Goal: Task Accomplishment & Management: Complete application form

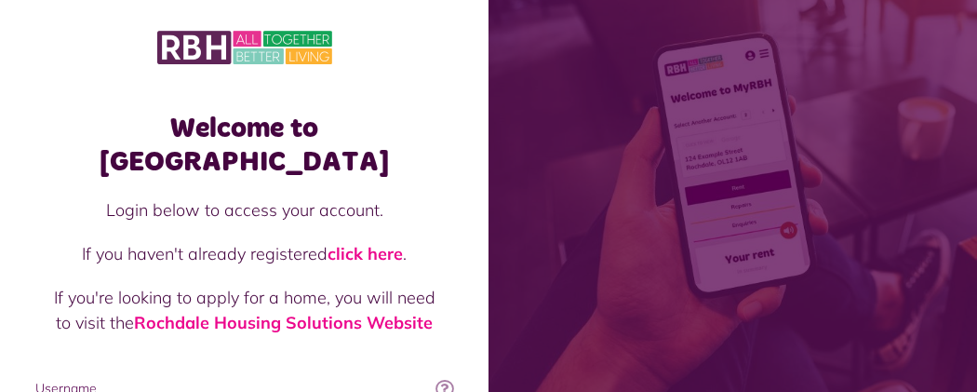
type input "**********"
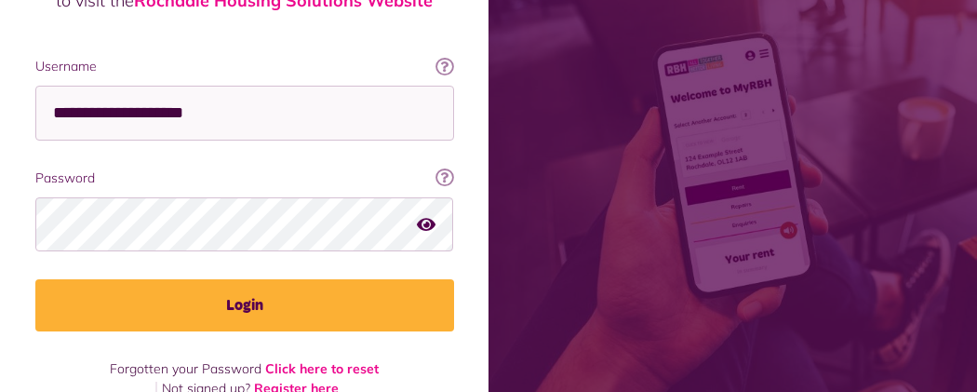
scroll to position [330, 0]
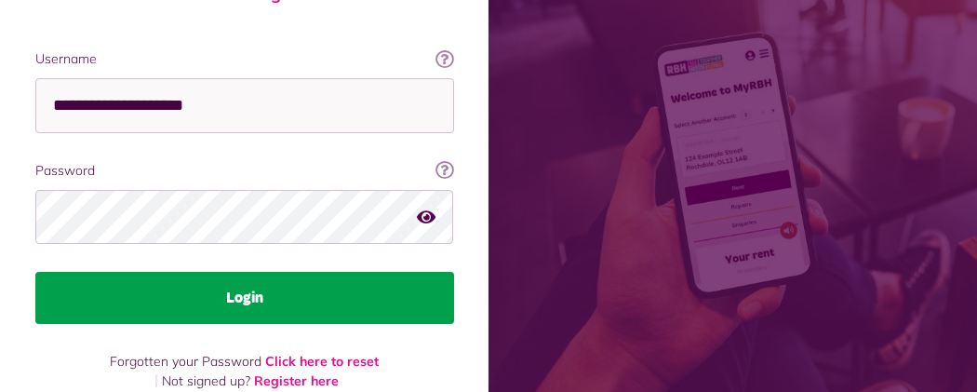
click at [454, 272] on button "Login" at bounding box center [244, 298] width 419 height 52
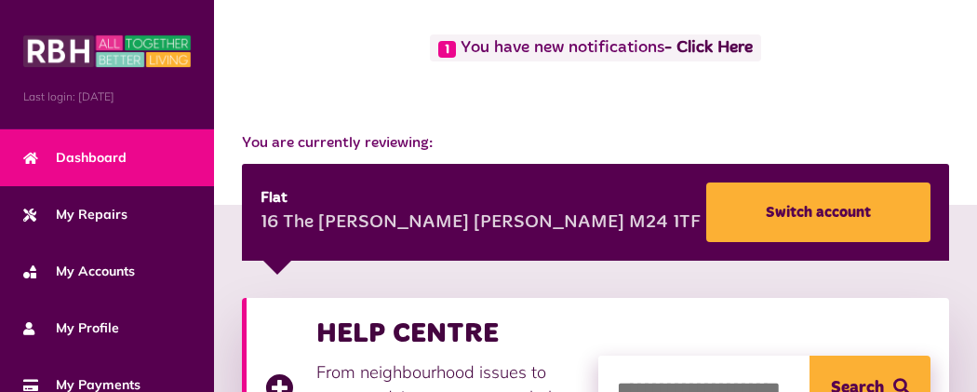
scroll to position [111, 0]
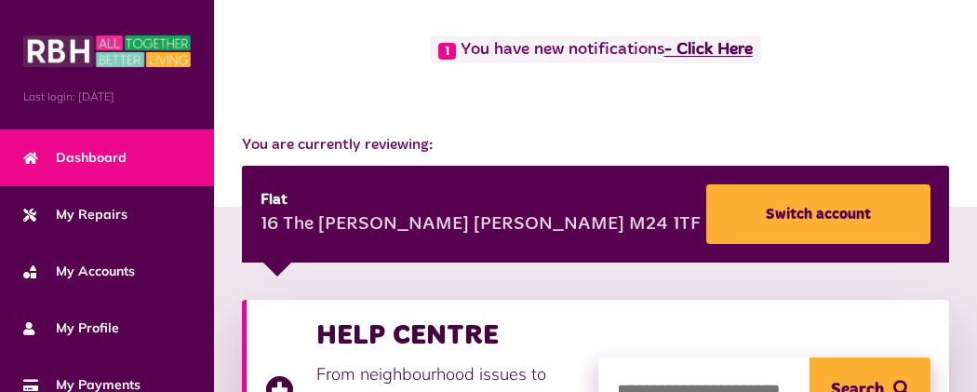
click at [665, 59] on link "- Click Here" at bounding box center [709, 50] width 88 height 17
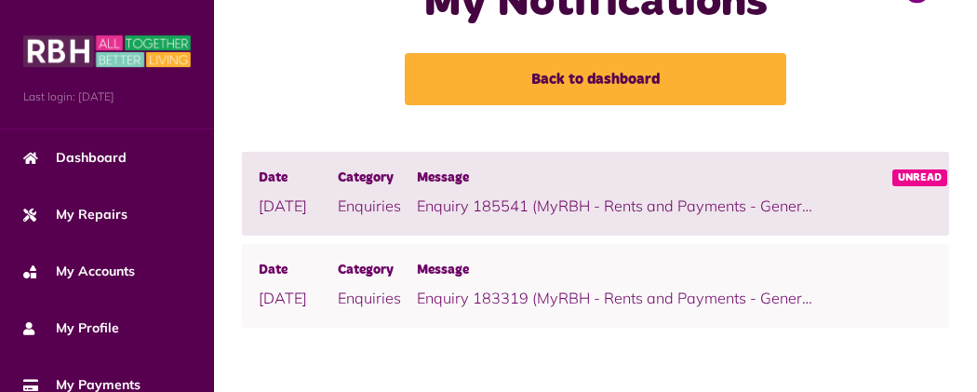
scroll to position [260, 0]
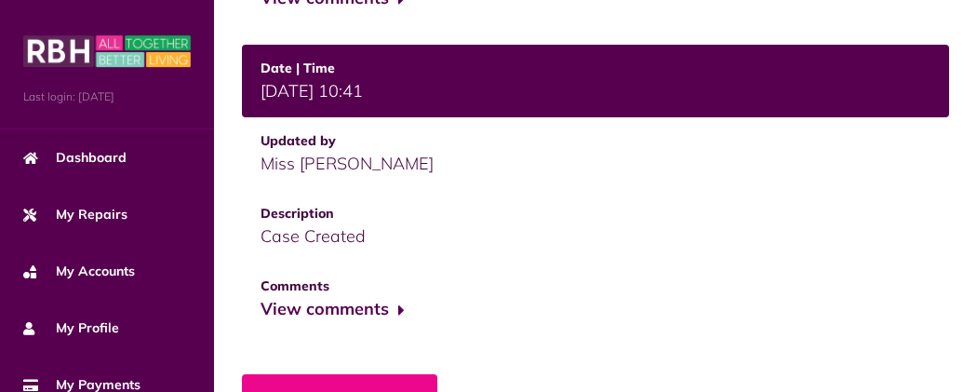
scroll to position [1135, 0]
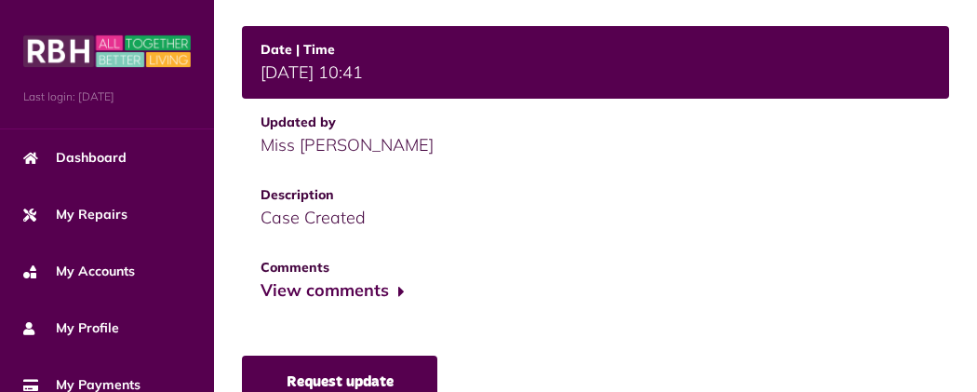
click at [242, 356] on link "Request update" at bounding box center [339, 382] width 195 height 52
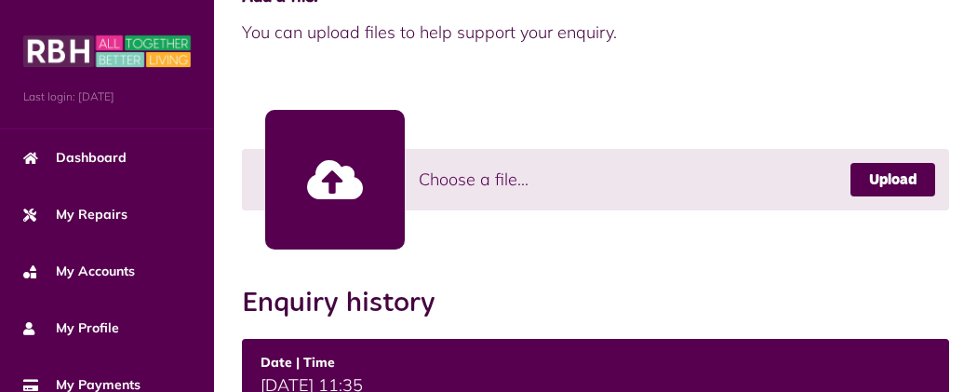
scroll to position [428, 0]
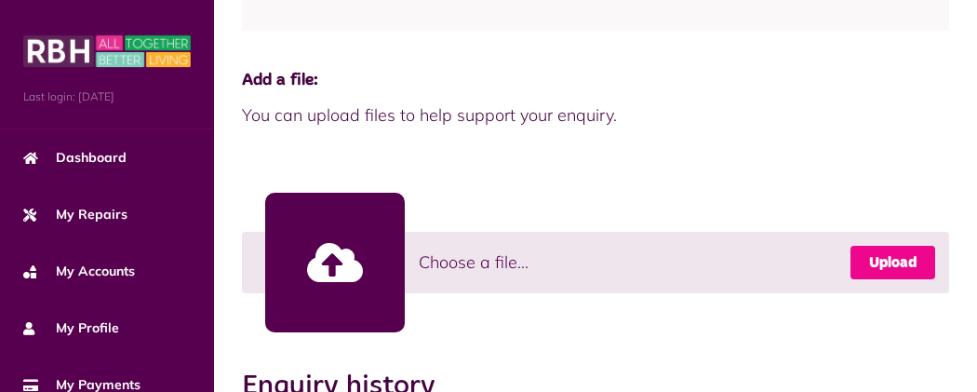
click at [905, 246] on link "Upload" at bounding box center [893, 263] width 85 height 34
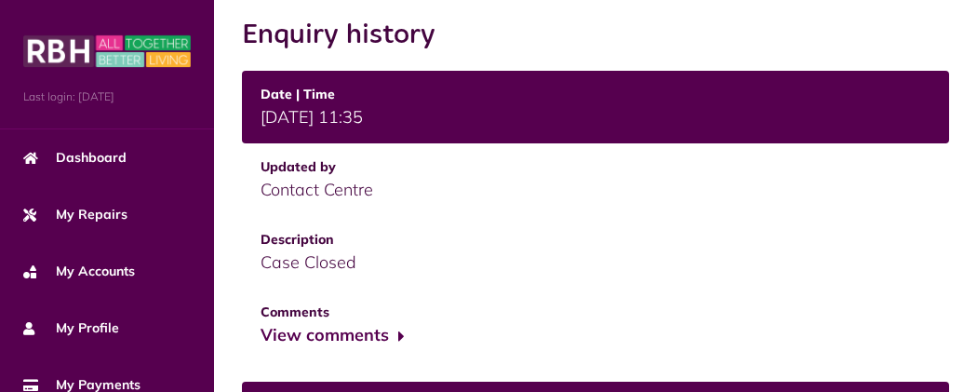
scroll to position [781, 0]
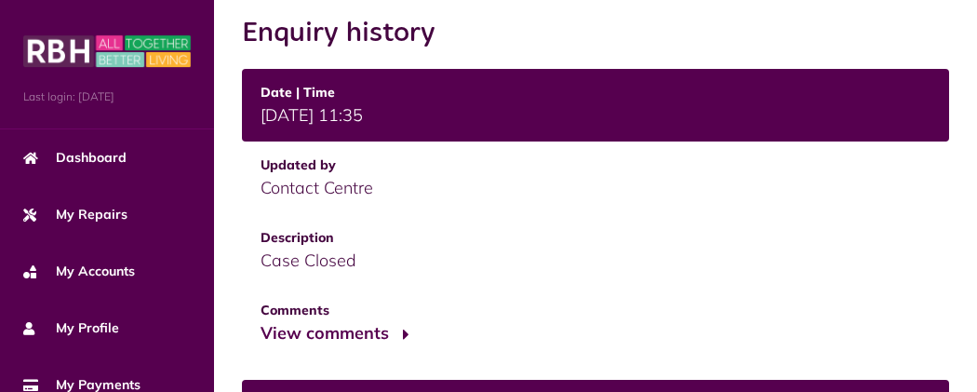
click at [261, 320] on button "View comments" at bounding box center [333, 333] width 144 height 27
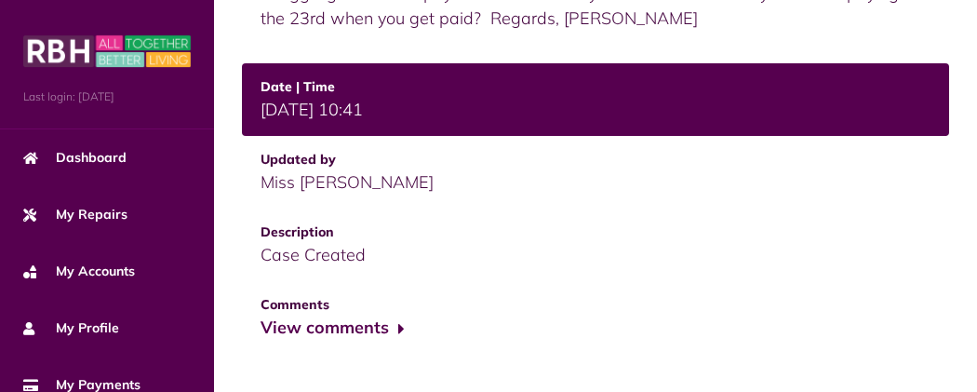
scroll to position [1239, 0]
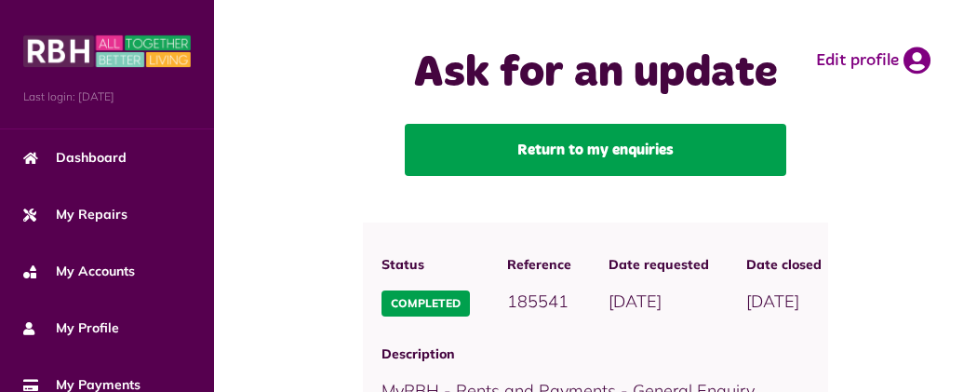
click at [437, 176] on link "Return to my enquiries" at bounding box center [596, 150] width 382 height 52
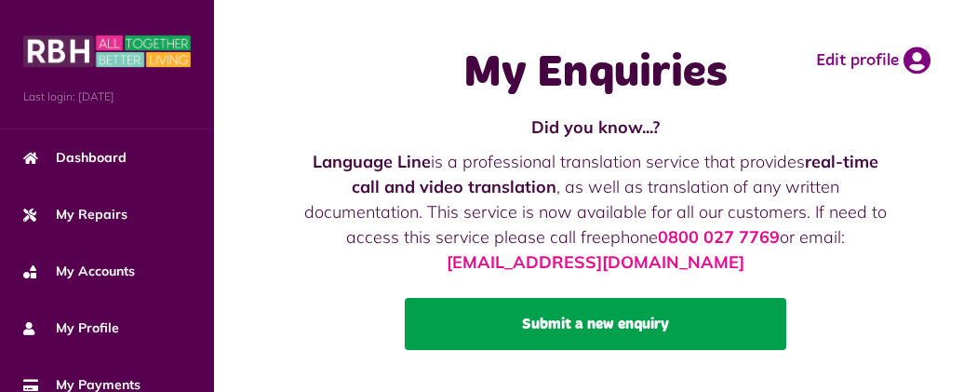
click at [445, 316] on link "Submit a new enquiry" at bounding box center [596, 324] width 382 height 52
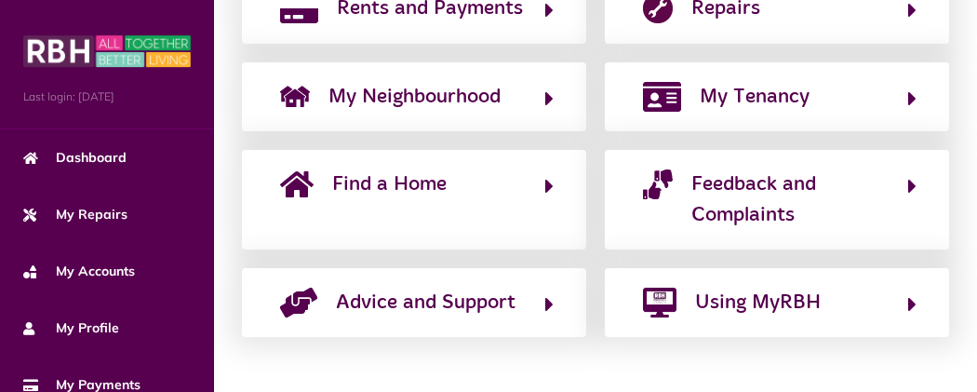
scroll to position [558, 0]
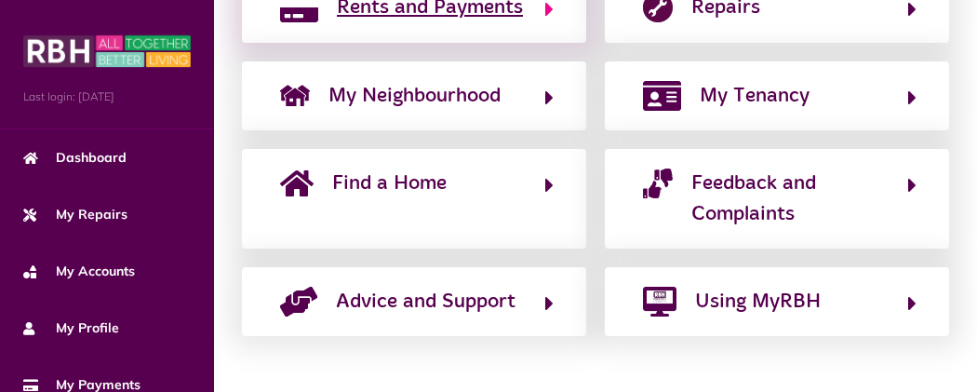
click at [337, 22] on span "Rents and Payments" at bounding box center [430, 8] width 186 height 30
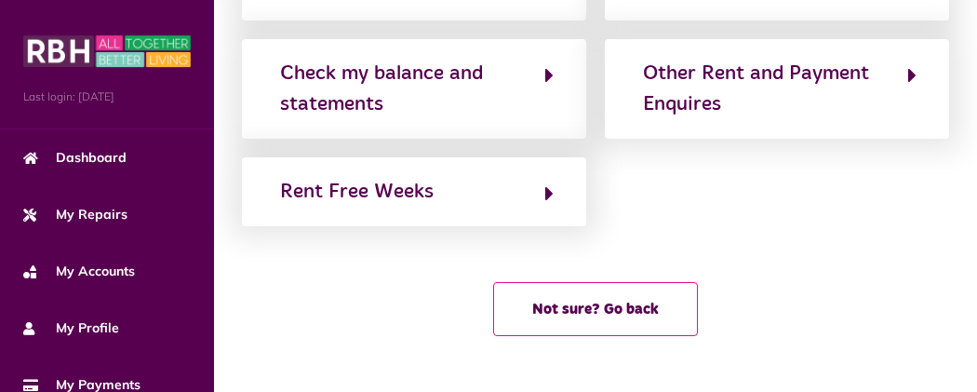
scroll to position [649, 0]
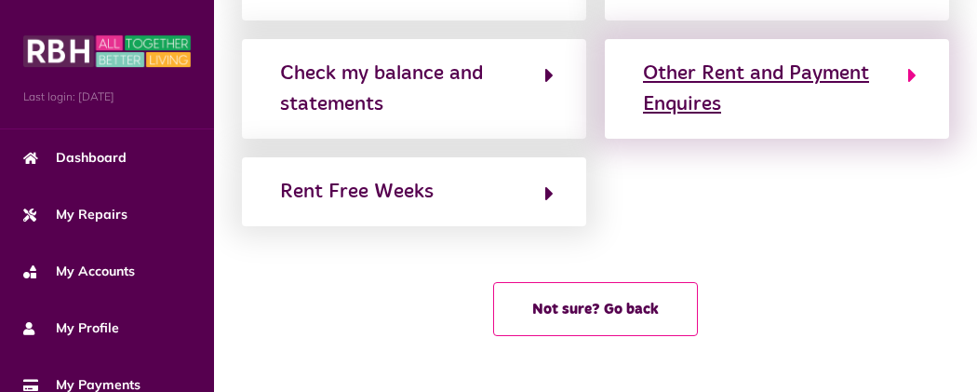
click at [643, 104] on div "Other Rent and Payment Enquires" at bounding box center [766, 89] width 246 height 61
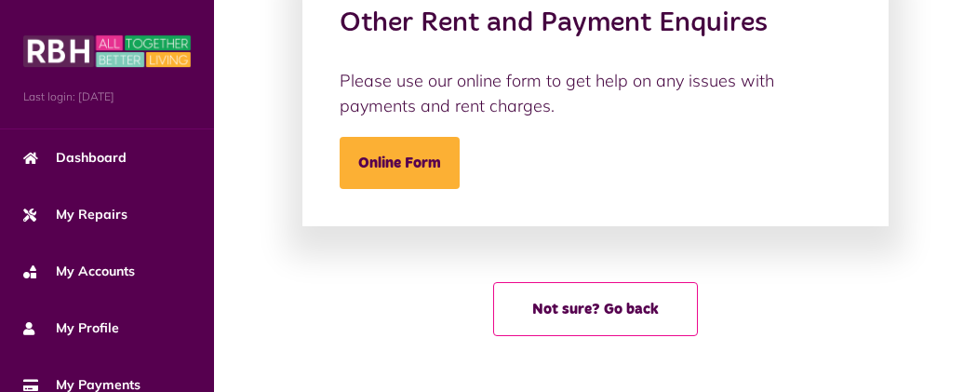
scroll to position [222, 0]
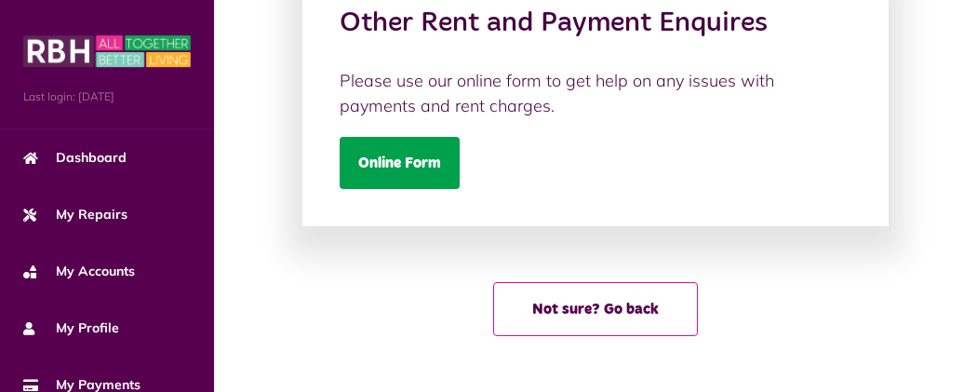
click at [340, 164] on link "Online Form" at bounding box center [400, 163] width 120 height 52
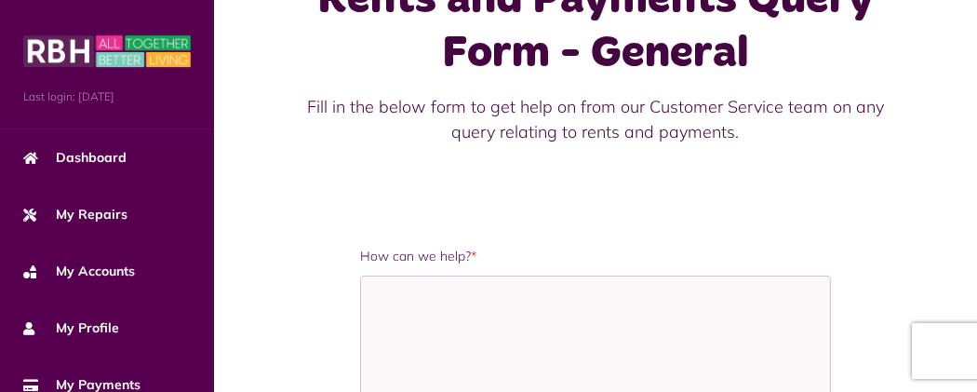
scroll to position [148, 0]
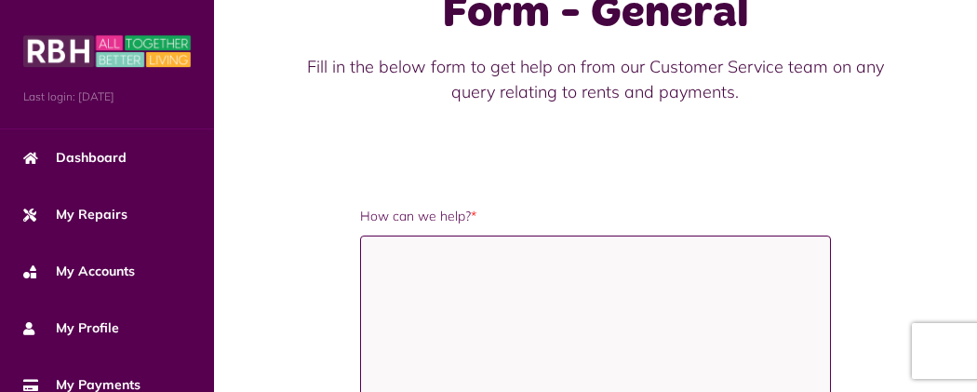
click at [360, 235] on textarea "How can we help? *" at bounding box center [596, 328] width 472 height 186
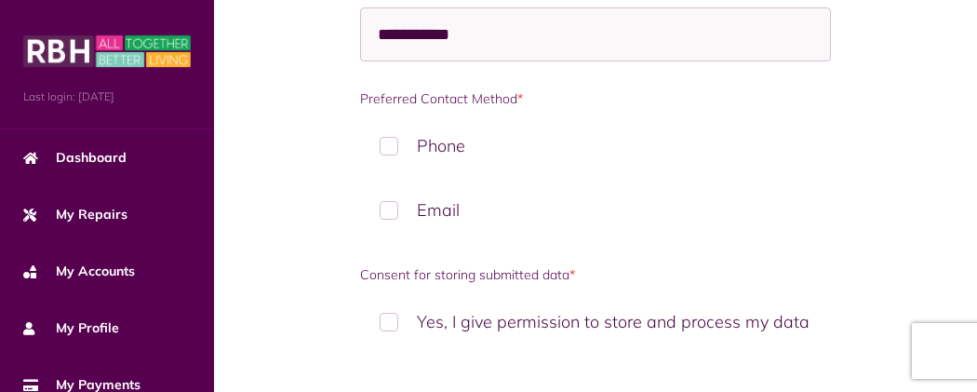
scroll to position [1108, 0]
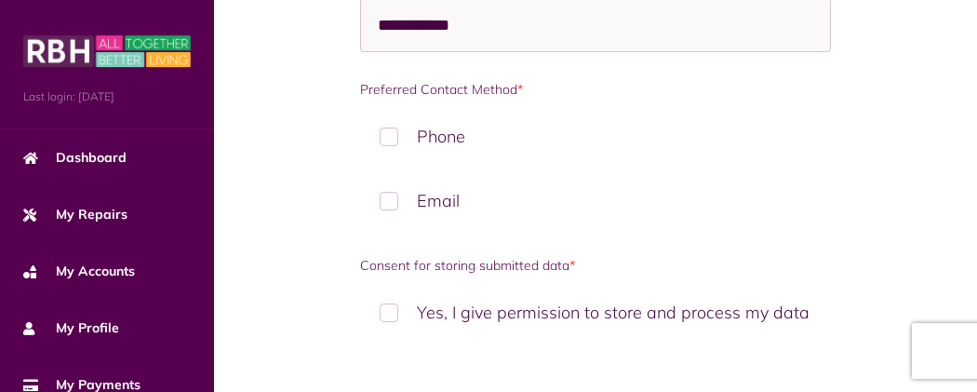
type textarea "**********"
click at [360, 173] on label "Email" at bounding box center [596, 200] width 472 height 55
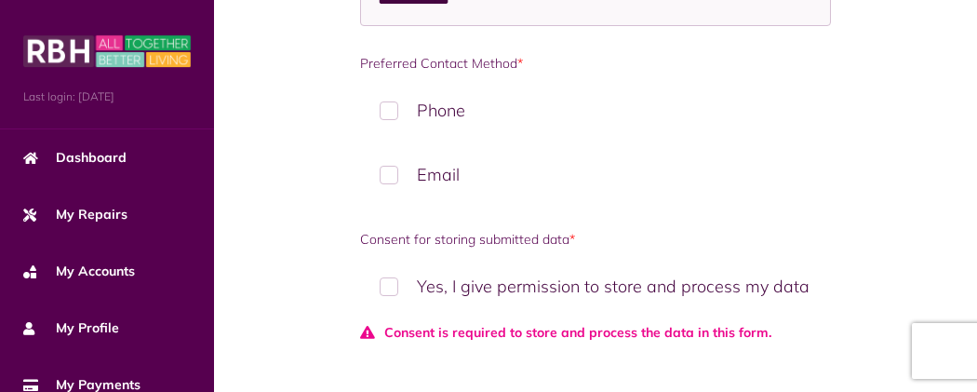
scroll to position [1138, 0]
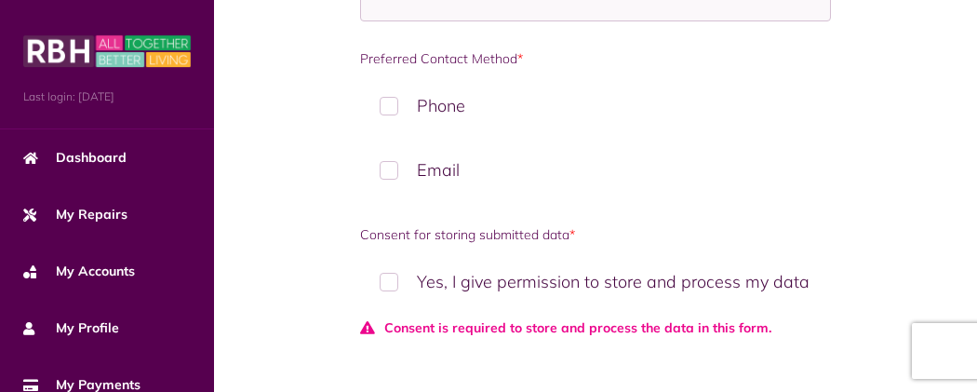
type textarea "**********"
click at [360, 254] on label "Yes, I give permission to store and process my data" at bounding box center [596, 281] width 472 height 55
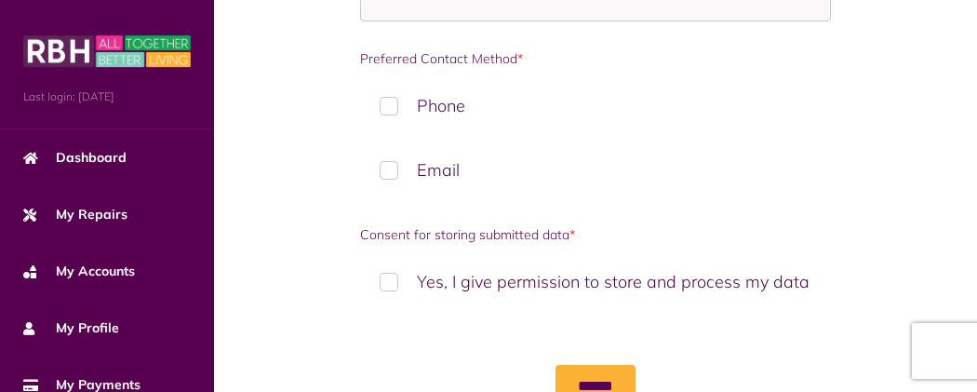
scroll to position [1108, 0]
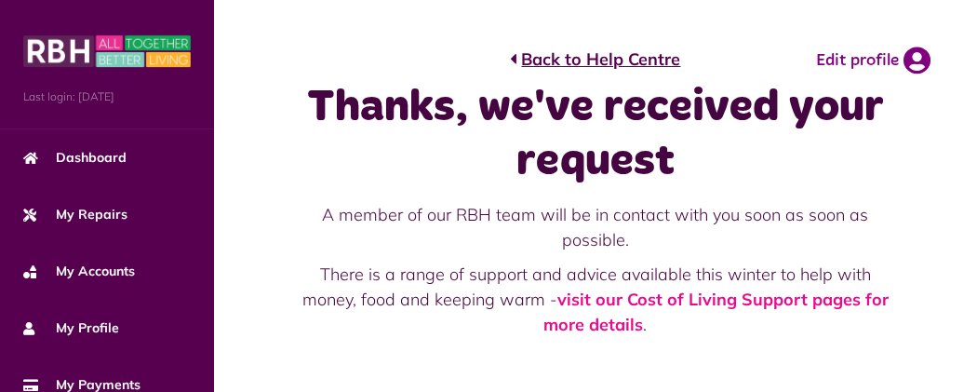
click at [0, 0] on button "Menu" at bounding box center [0, 0] width 0 height 0
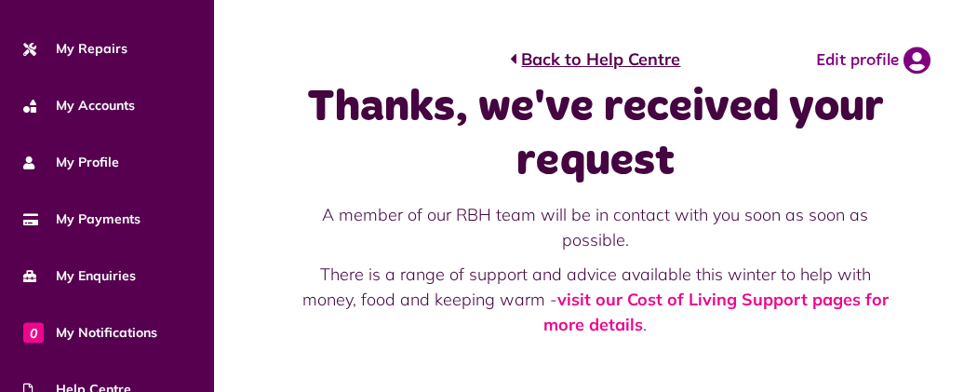
scroll to position [365, 0]
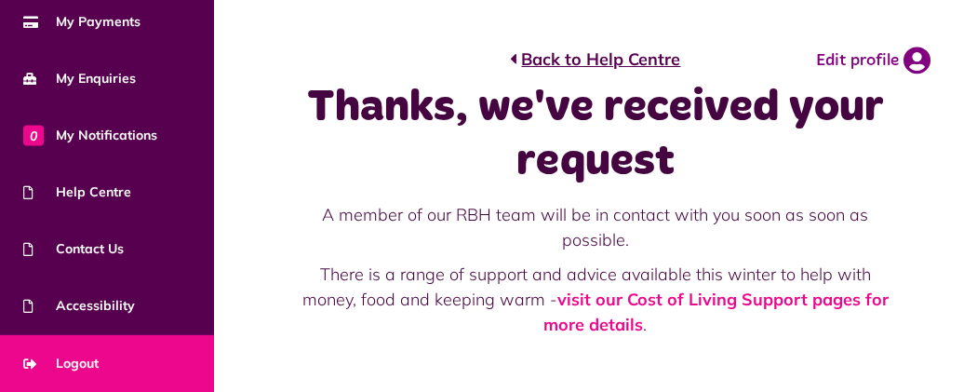
click at [153, 362] on link "Logout" at bounding box center [107, 363] width 214 height 57
